Goal: Communication & Community: Answer question/provide support

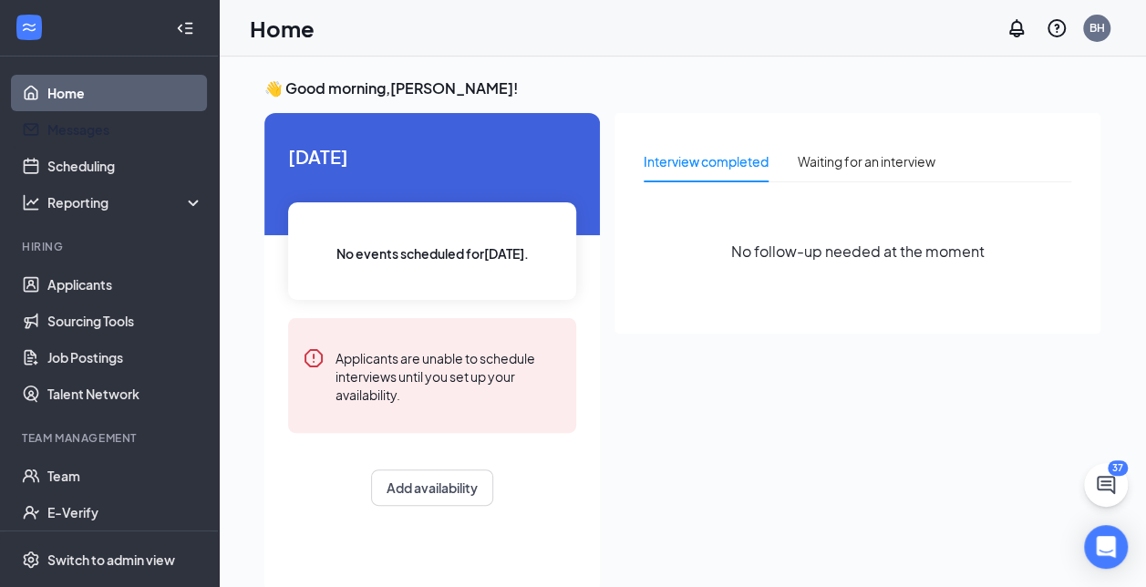
click at [88, 129] on link "Messages" at bounding box center [125, 129] width 156 height 36
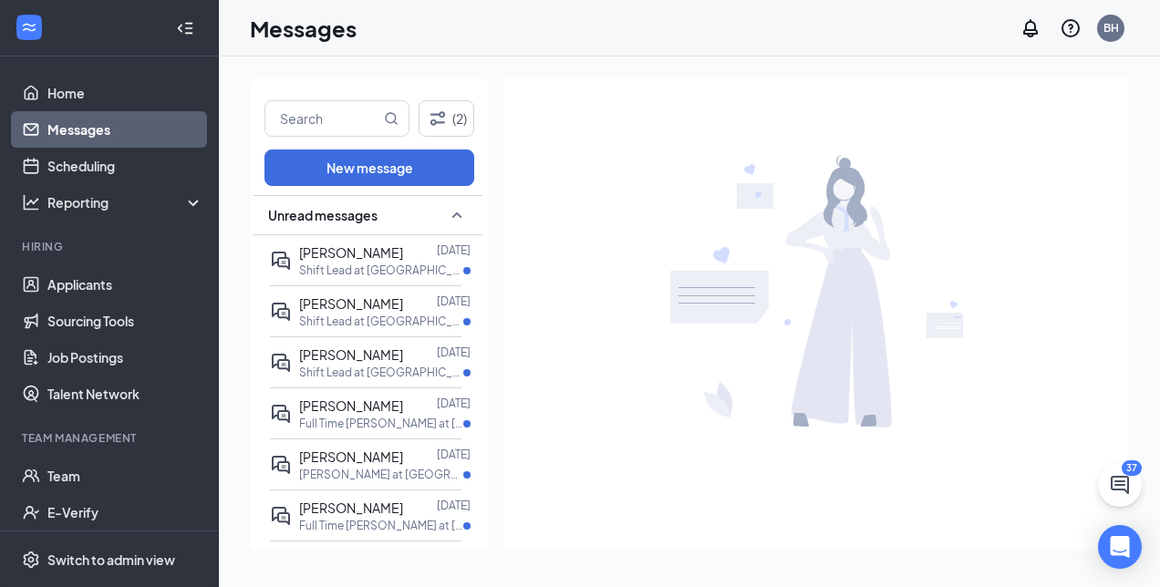
click at [357, 263] on p "Shift Lead at [GEOGRAPHIC_DATA][PERSON_NAME]" at bounding box center [381, 270] width 164 height 15
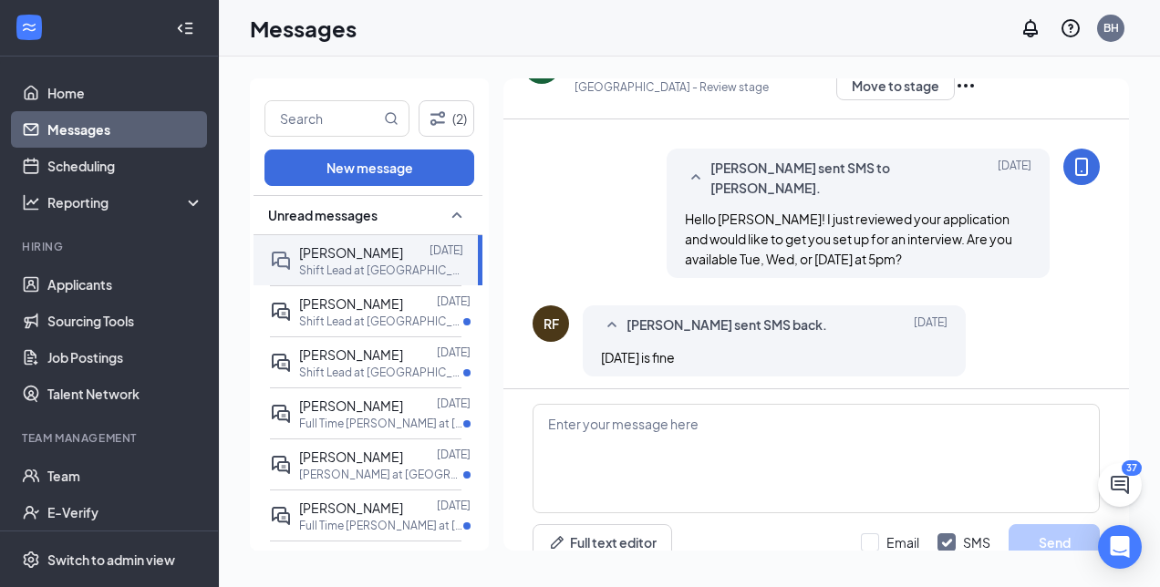
scroll to position [78, 0]
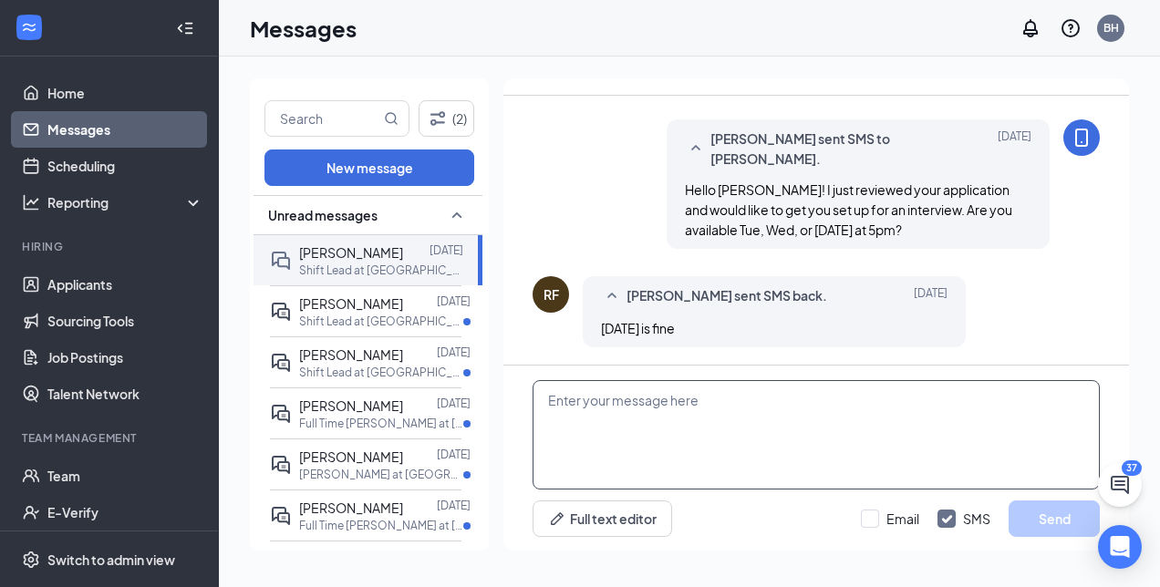
click at [669, 399] on textarea at bounding box center [815, 434] width 567 height 109
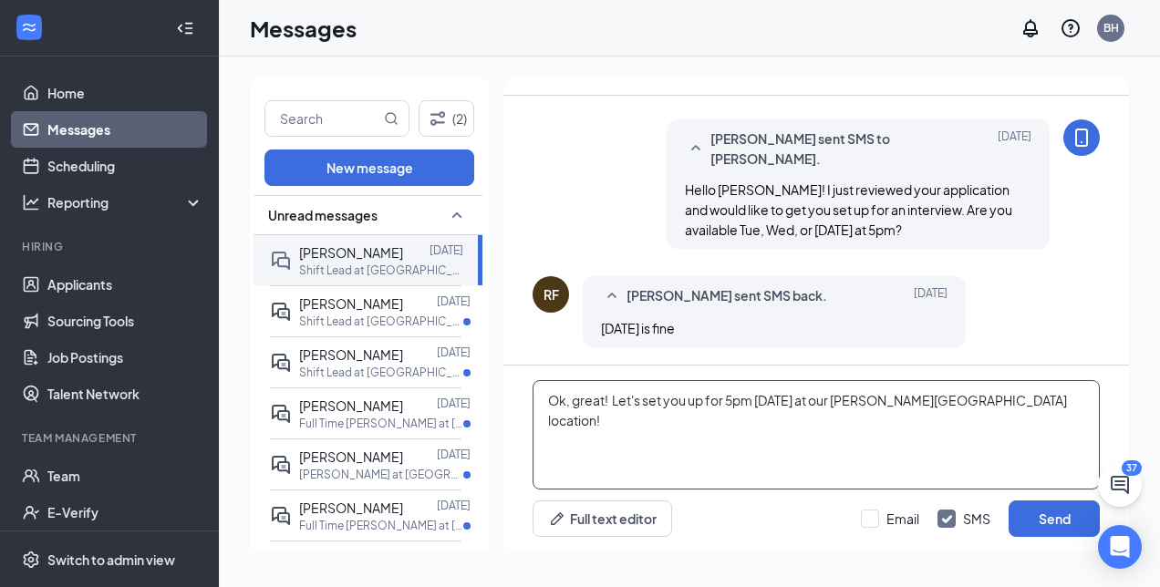
type textarea "Ok, great! Let's set you up for 5pm [DATE] at our [PERSON_NAME][GEOGRAPHIC_DATA…"
click at [1050, 512] on button "Send" at bounding box center [1053, 519] width 91 height 36
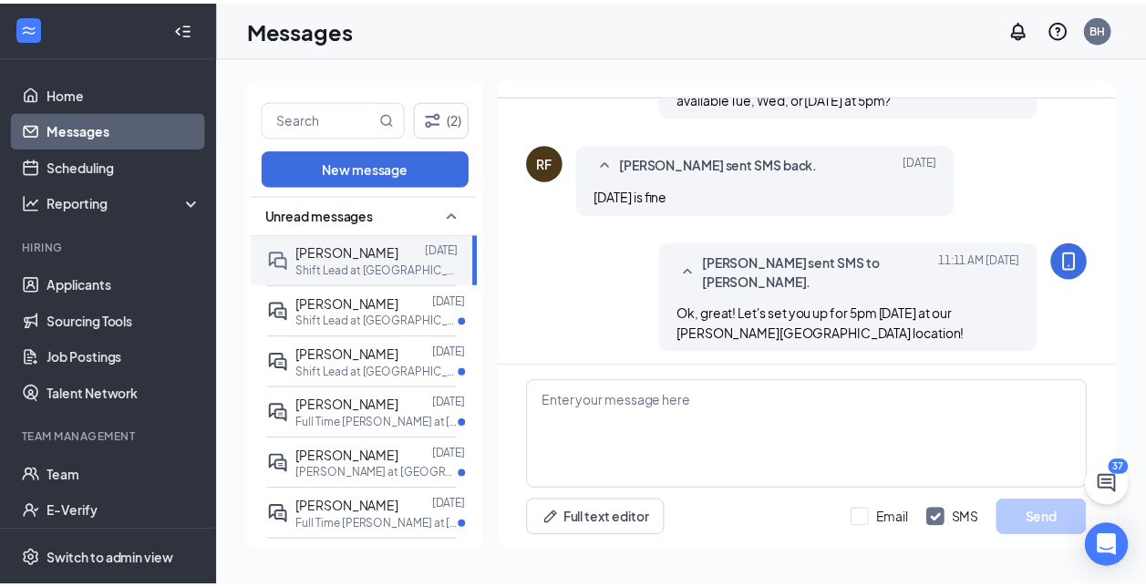
scroll to position [314, 0]
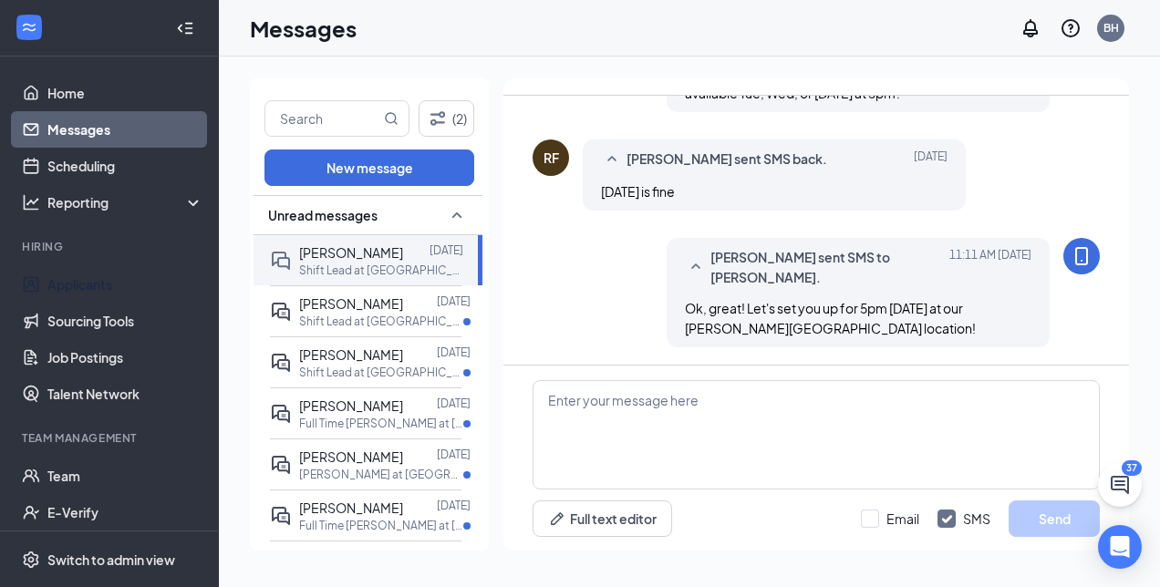
click at [88, 283] on link "Applicants" at bounding box center [125, 284] width 156 height 36
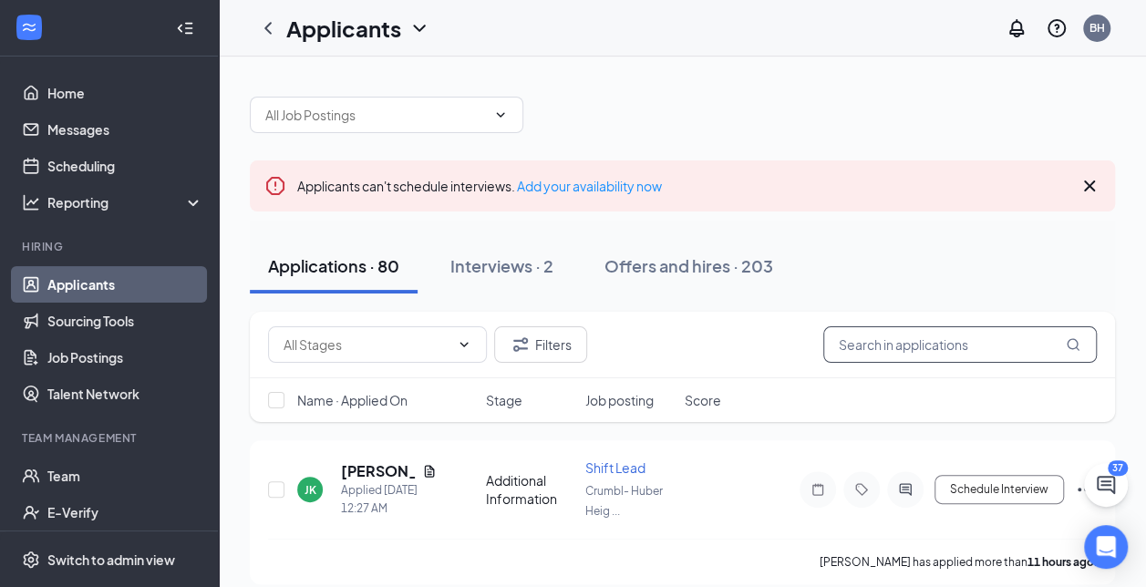
click at [913, 347] on input "text" at bounding box center [960, 344] width 274 height 36
type input "[PERSON_NAME]"
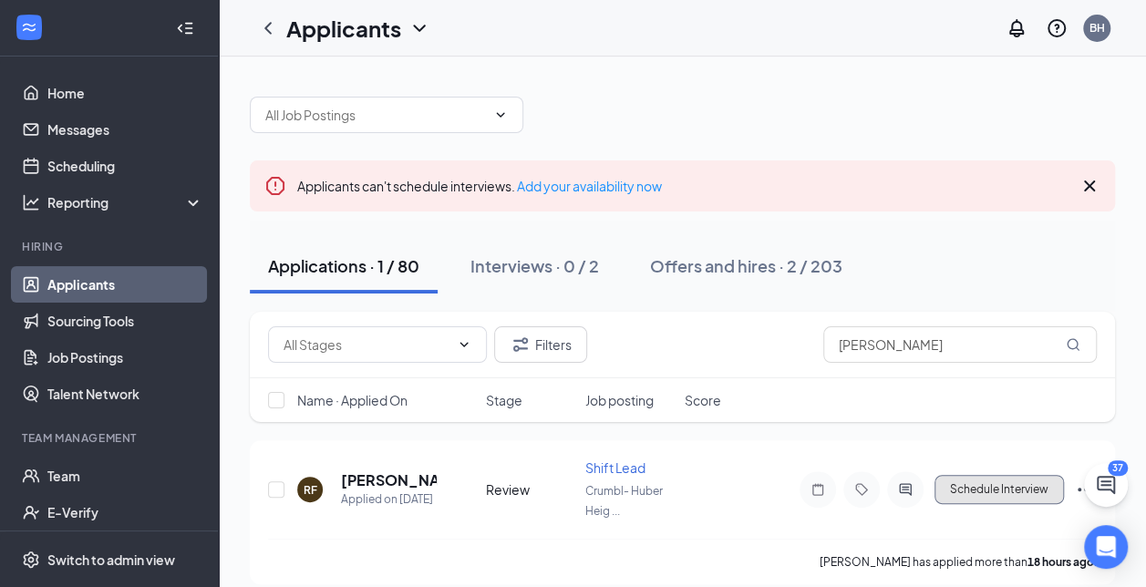
click at [1023, 491] on button "Schedule Interview" at bounding box center [999, 489] width 129 height 29
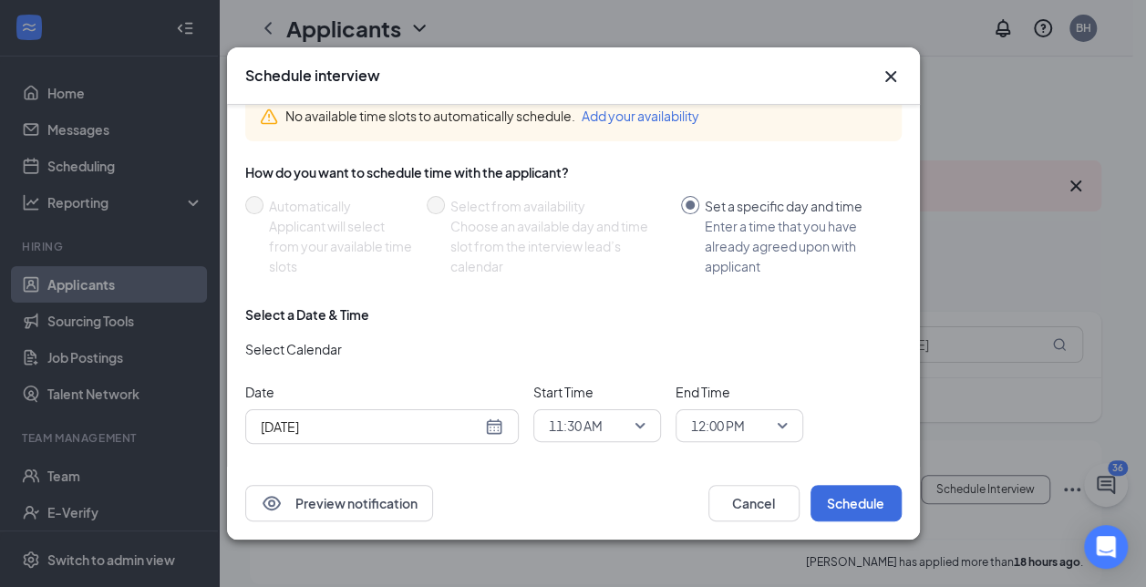
scroll to position [58, 0]
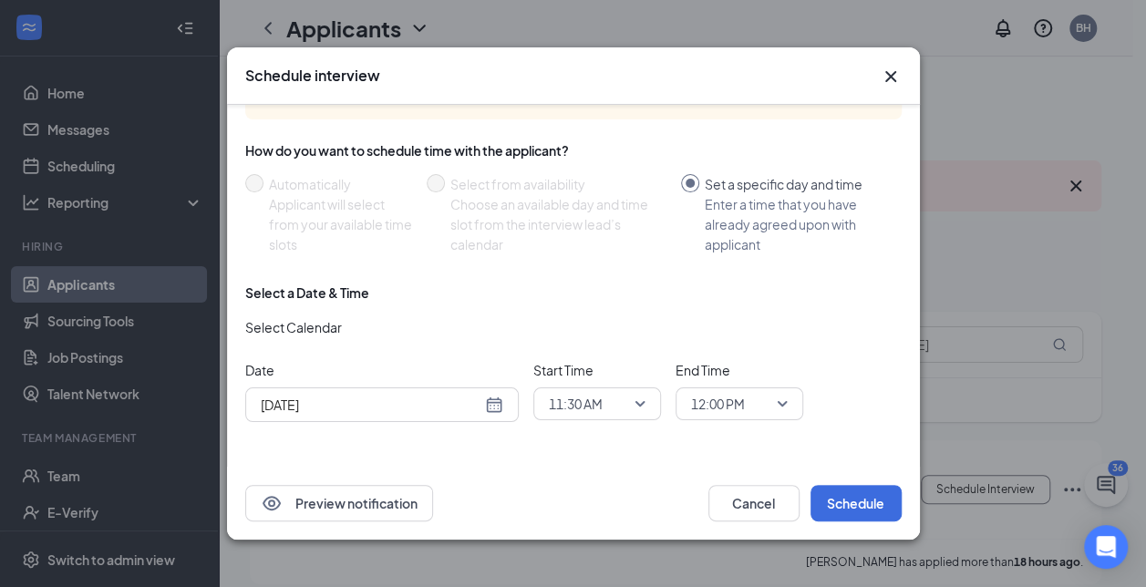
click at [498, 403] on div "[DATE]" at bounding box center [382, 405] width 243 height 20
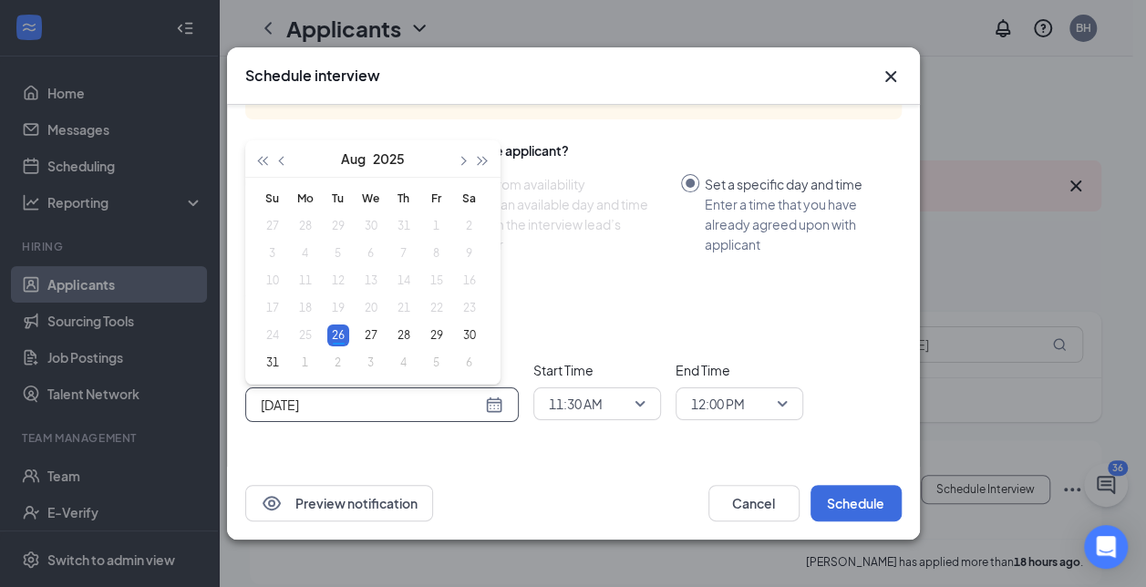
type input "[DATE]"
click at [410, 337] on div "28" at bounding box center [404, 336] width 22 height 22
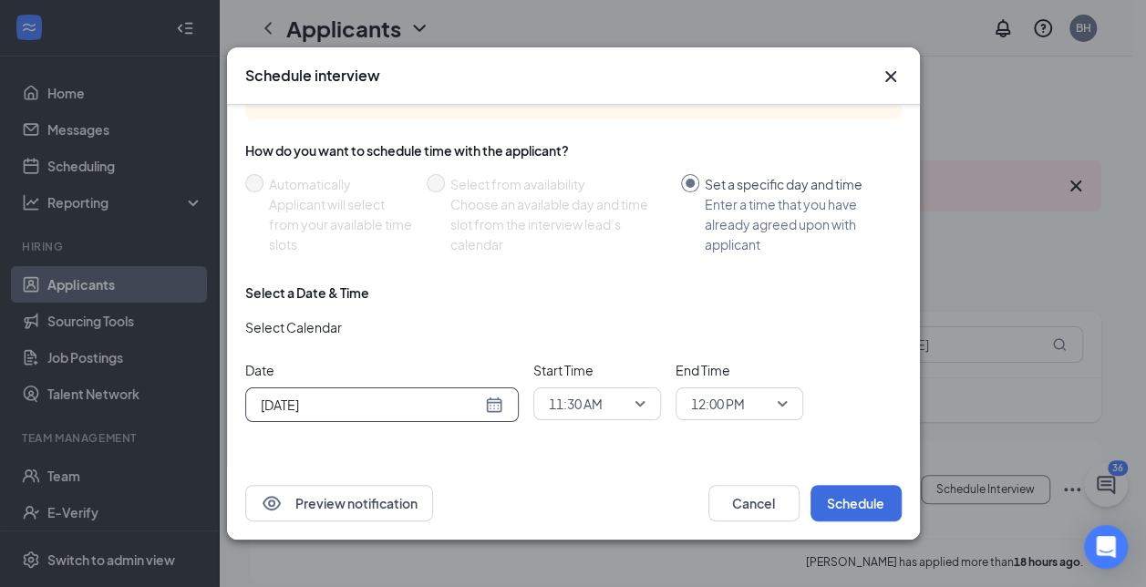
click at [789, 403] on div "12:00 PM" at bounding box center [740, 403] width 128 height 33
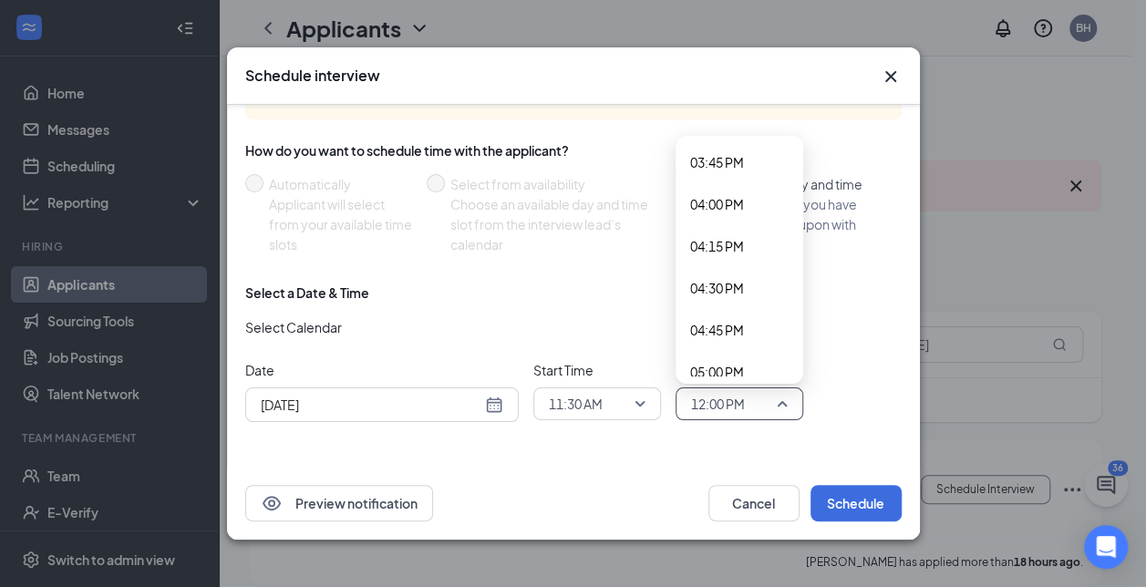
scroll to position [2845, 0]
click at [725, 260] on span "05:30 PM" at bounding box center [717, 257] width 54 height 20
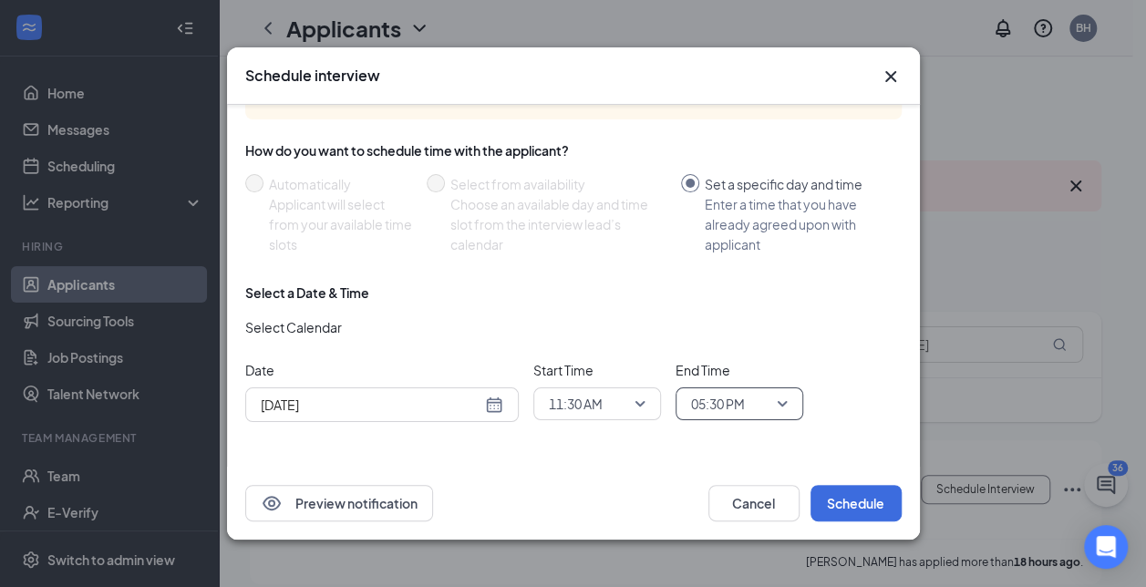
click at [640, 400] on span "11:30 AM" at bounding box center [597, 403] width 97 height 27
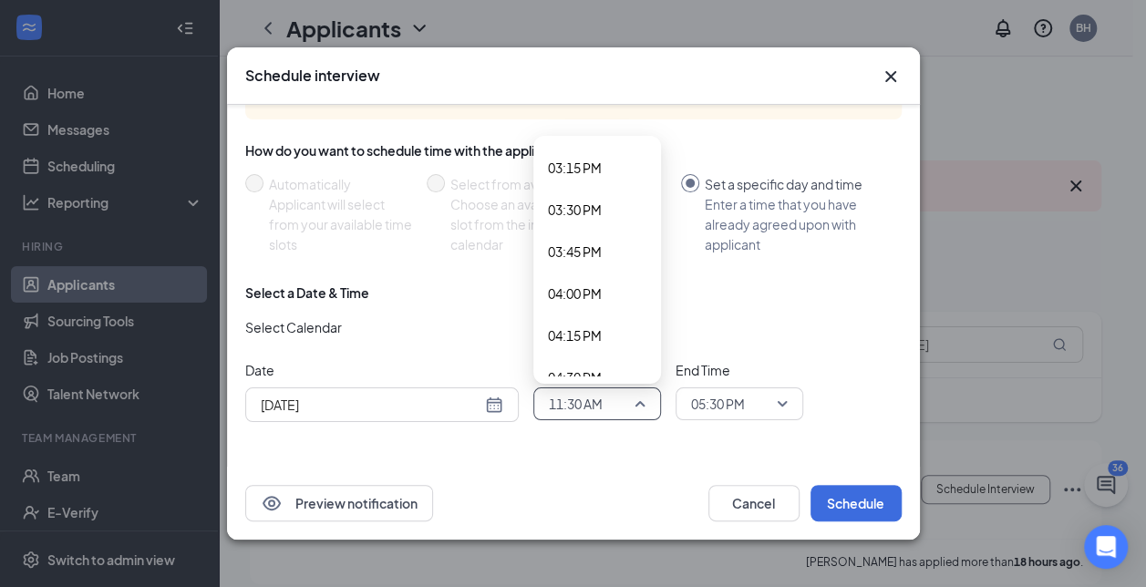
scroll to position [2761, 0]
click at [589, 259] on span "05:00 PM" at bounding box center [575, 257] width 54 height 20
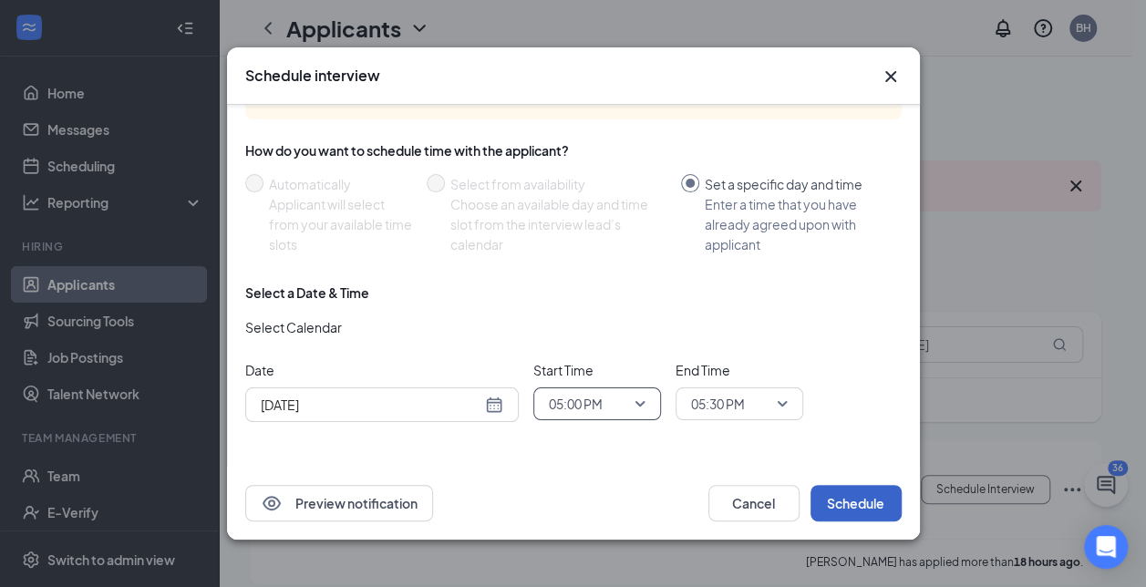
click at [846, 507] on button "Schedule" at bounding box center [856, 503] width 91 height 36
